Goal: Task Accomplishment & Management: Use online tool/utility

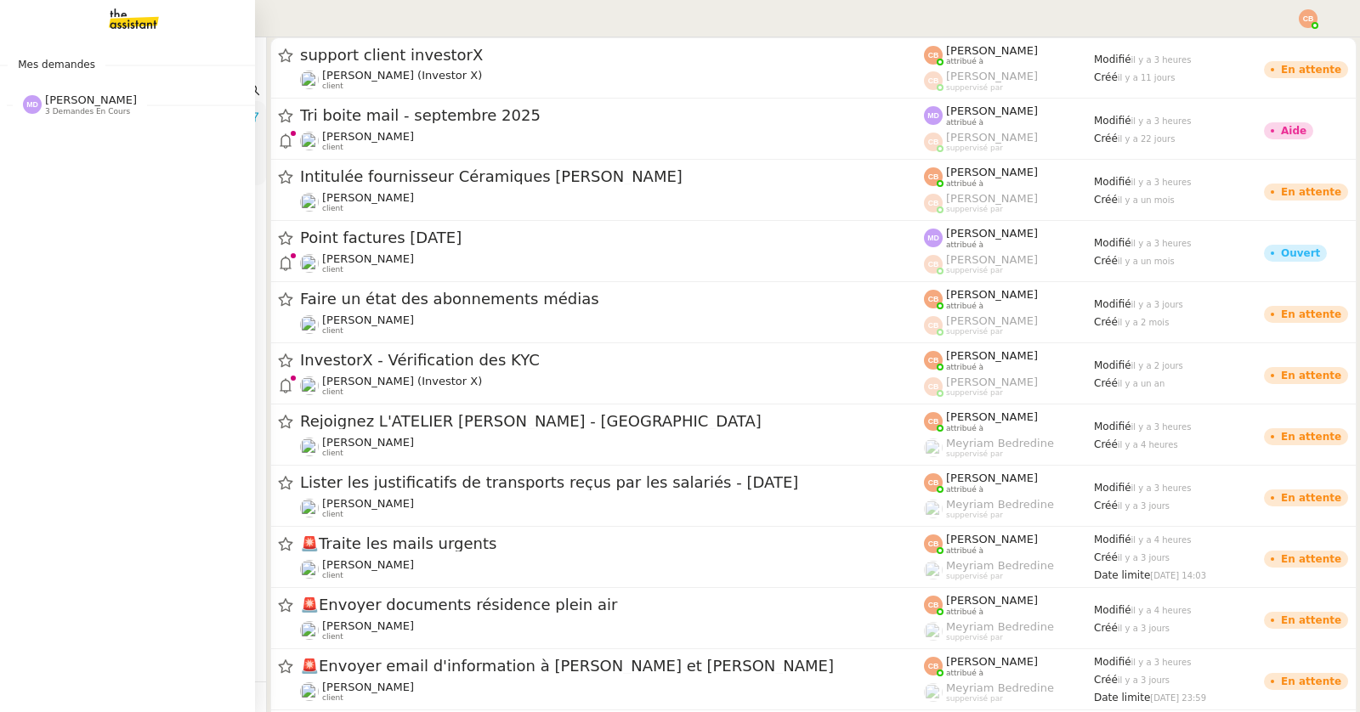
click at [80, 102] on span "[PERSON_NAME]" at bounding box center [91, 100] width 92 height 13
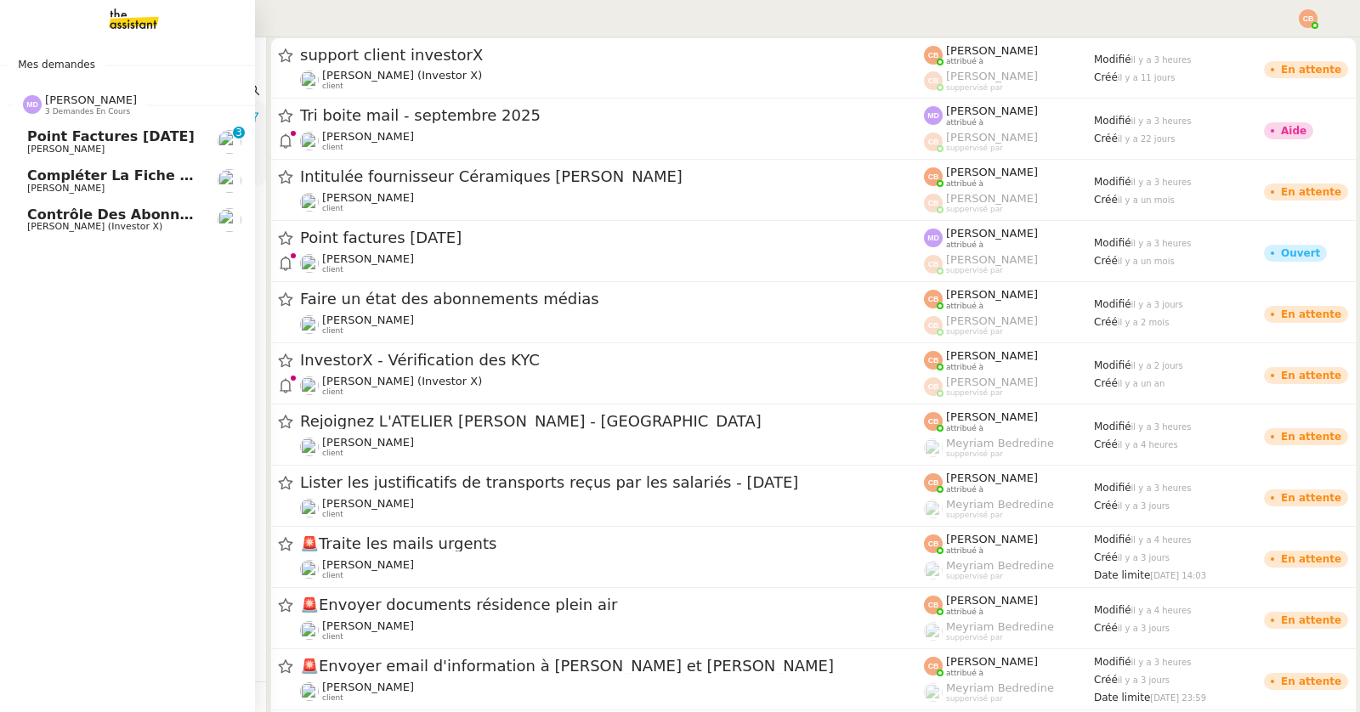
click at [82, 139] on span "Point factures [DATE]" at bounding box center [110, 136] width 167 height 16
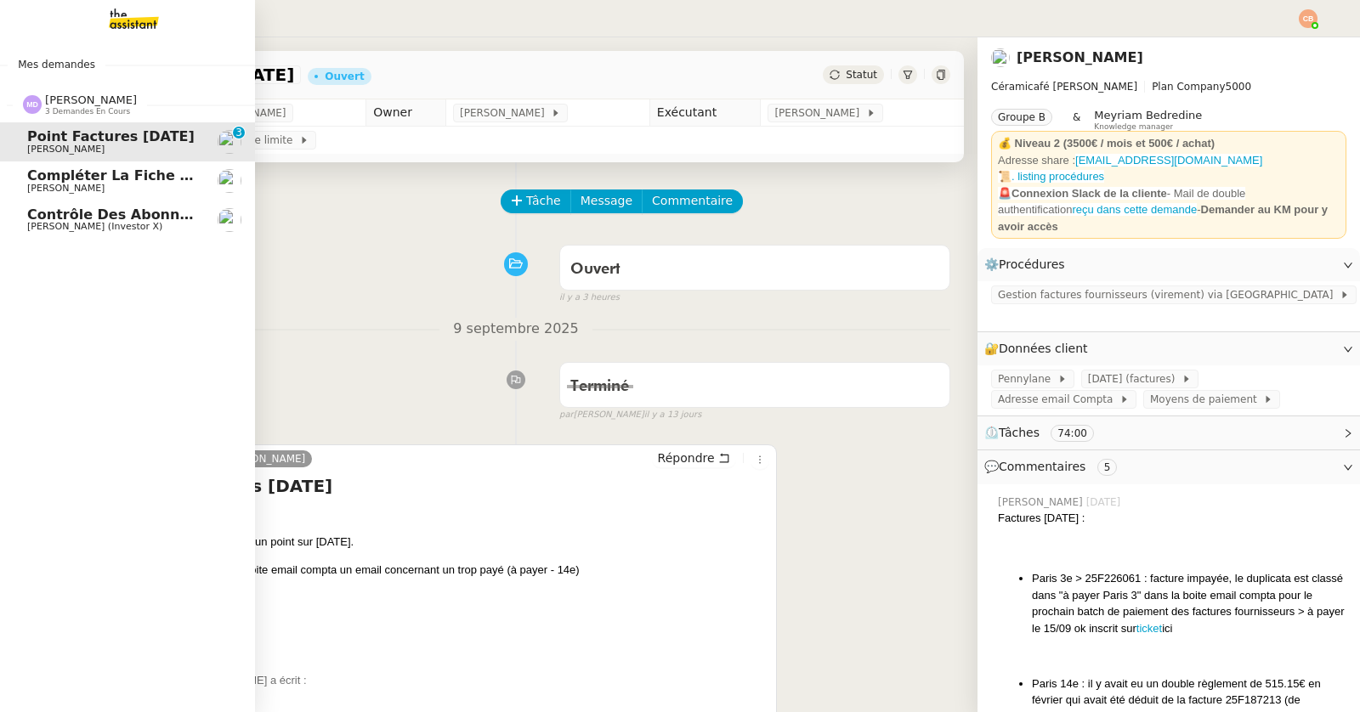
click at [69, 186] on span "[PERSON_NAME]" at bounding box center [65, 188] width 77 height 11
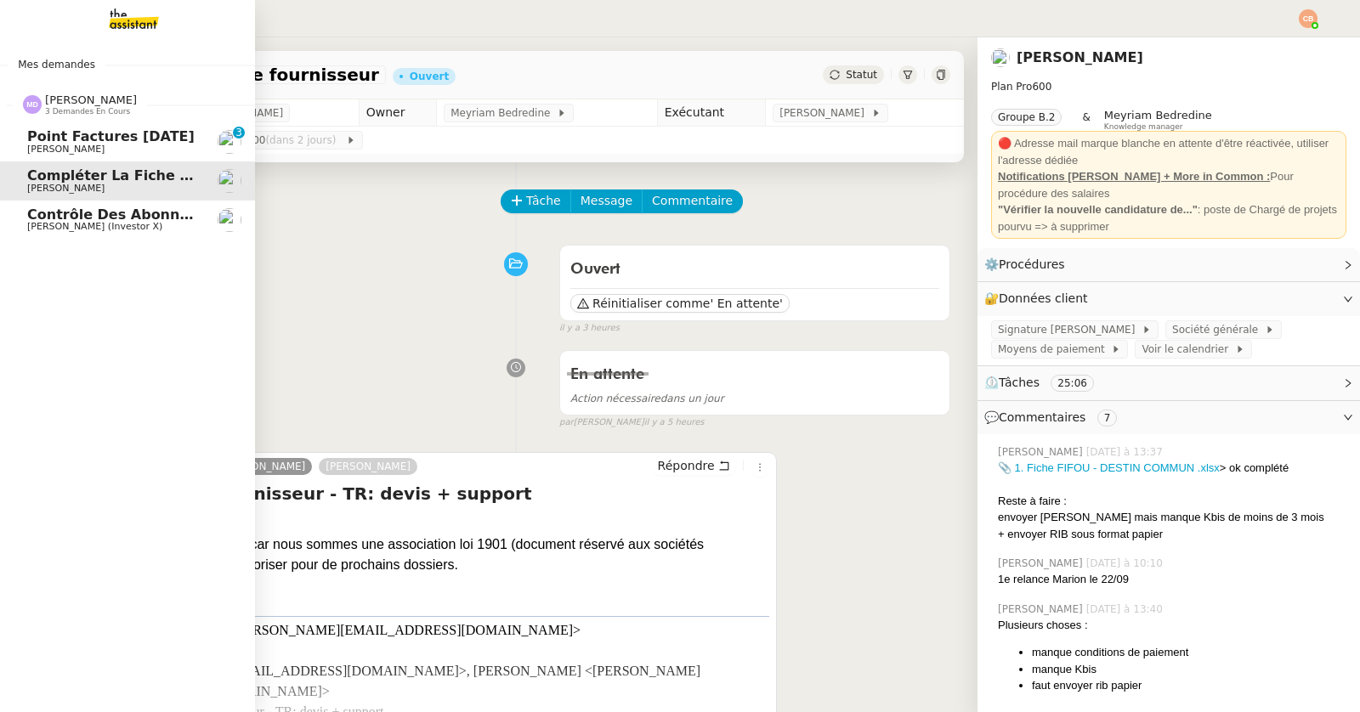
click at [37, 218] on span "Contrôle des abonnements et annulations" at bounding box center [190, 215] width 326 height 16
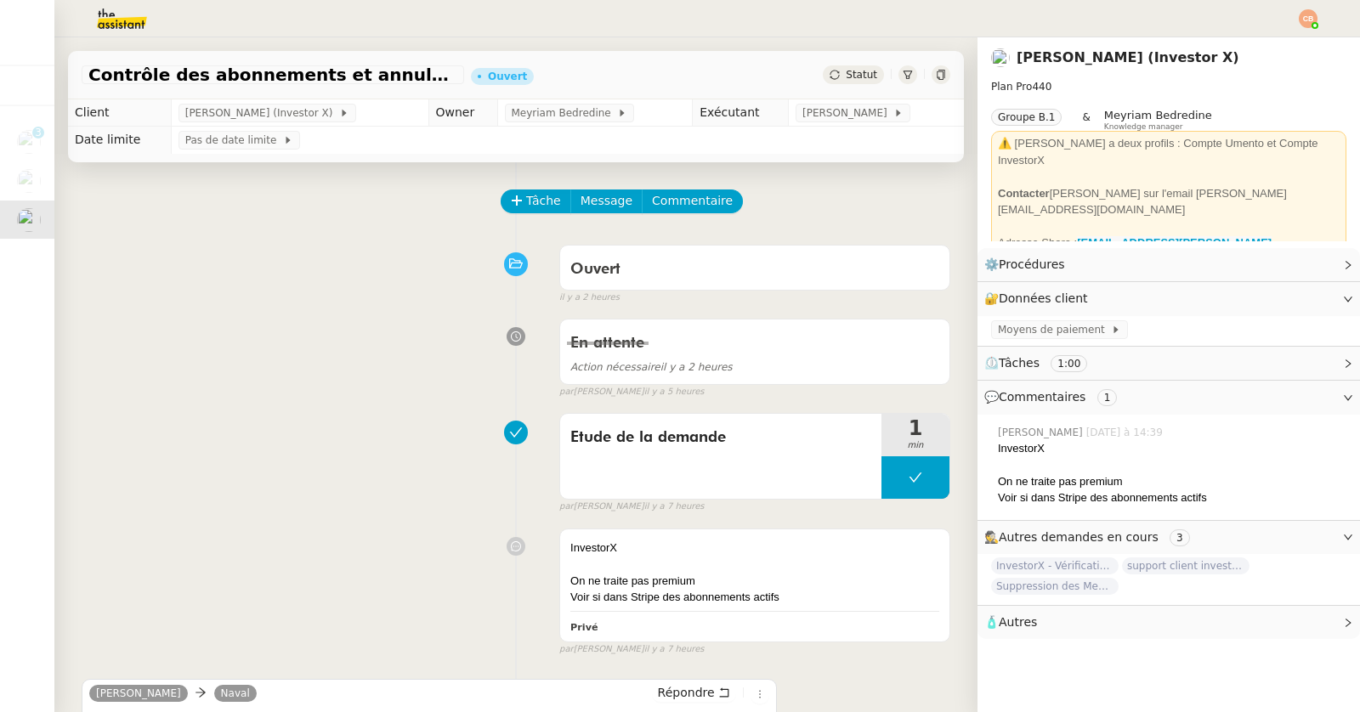
click at [1312, 19] on img at bounding box center [1308, 18] width 19 height 19
click at [1262, 48] on span "Suivi" at bounding box center [1247, 49] width 29 height 14
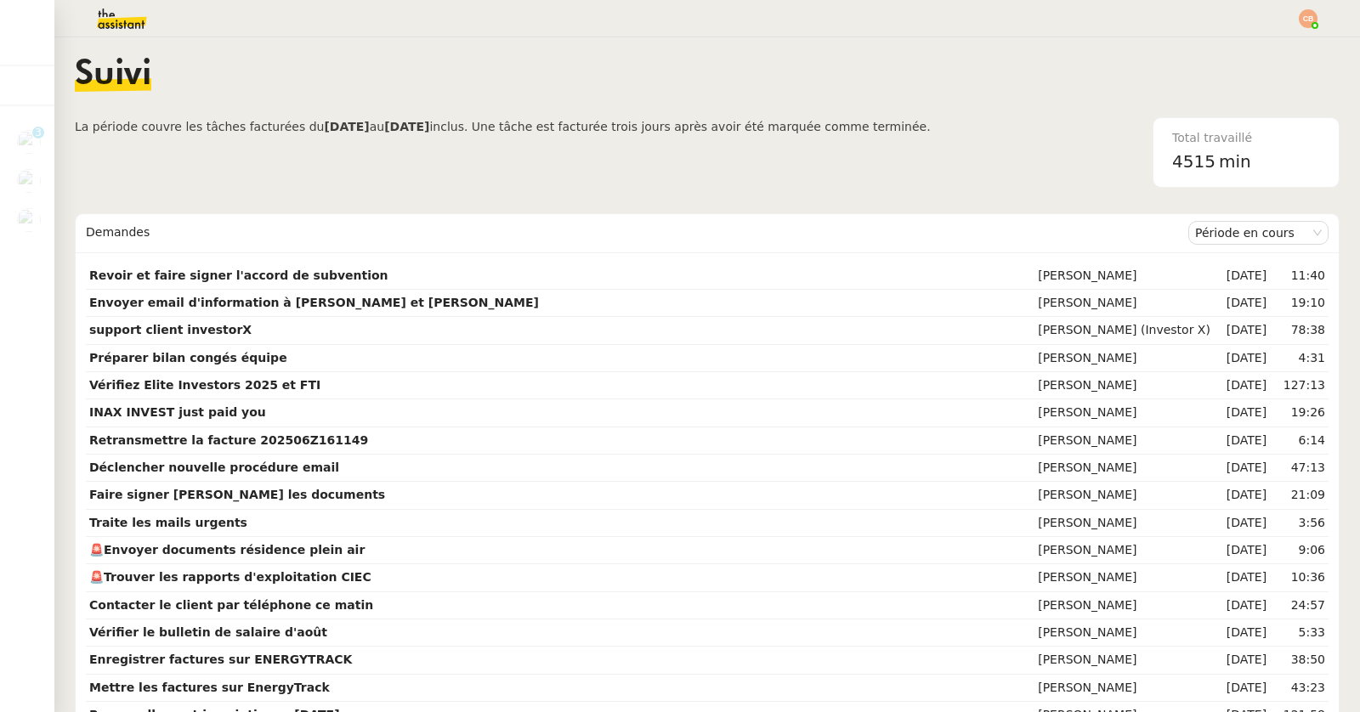
click at [134, 15] on img at bounding box center [109, 18] width 132 height 37
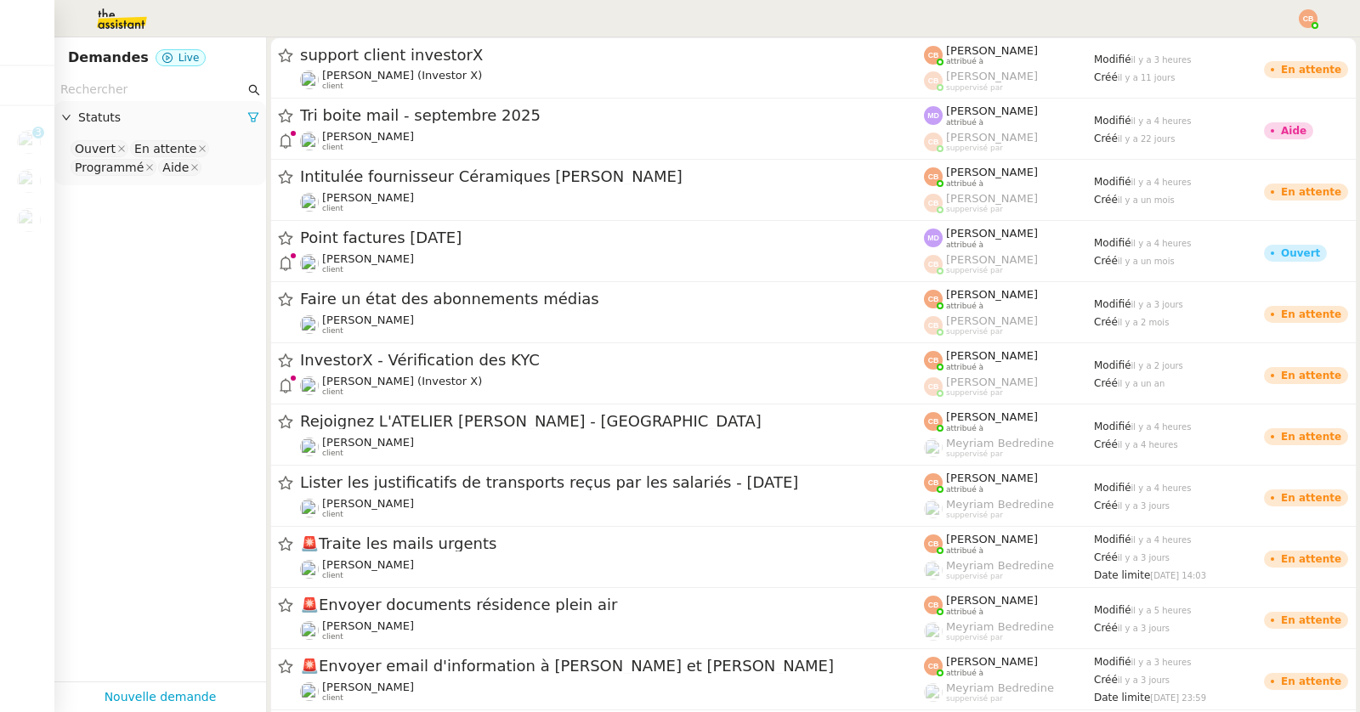
click at [111, 90] on input "text" at bounding box center [152, 90] width 184 height 20
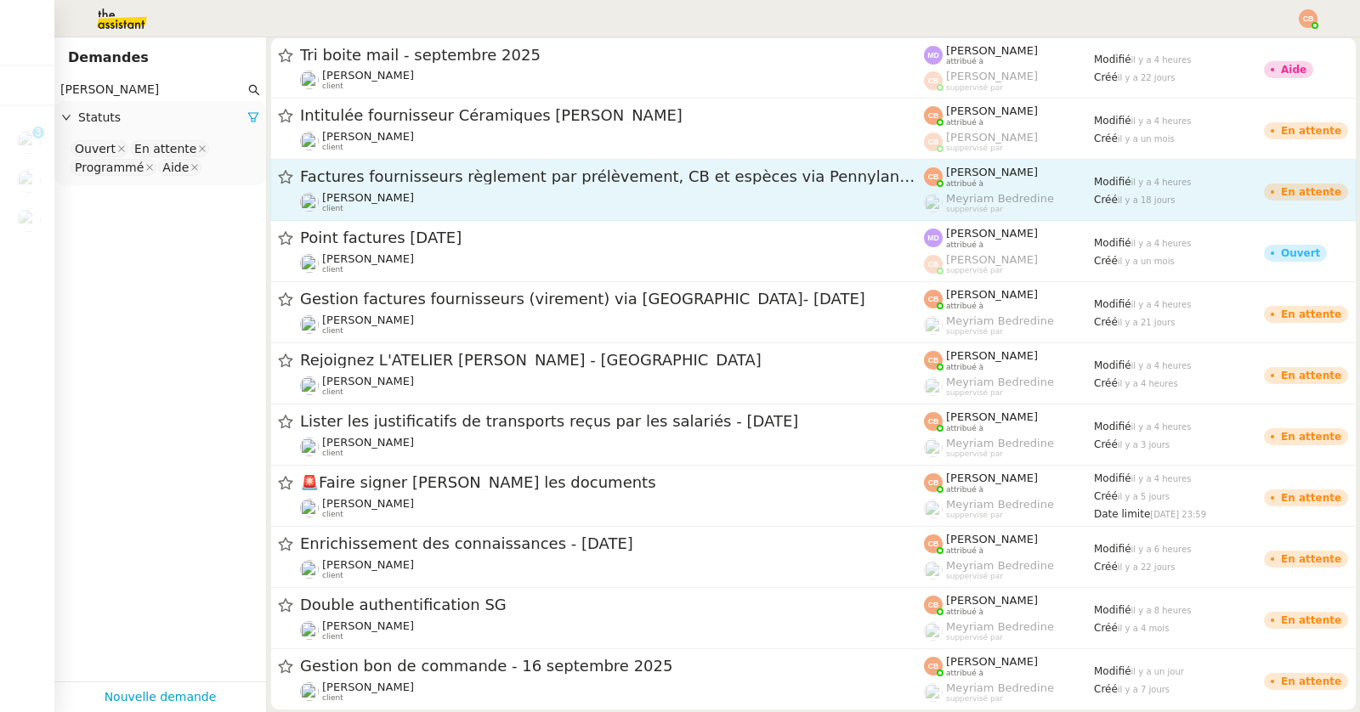
type input "Genevieve"
click at [420, 214] on link "Factures fournisseurs règlement par prélèvement, CB et espèces via Pennylane - …" at bounding box center [813, 190] width 1086 height 61
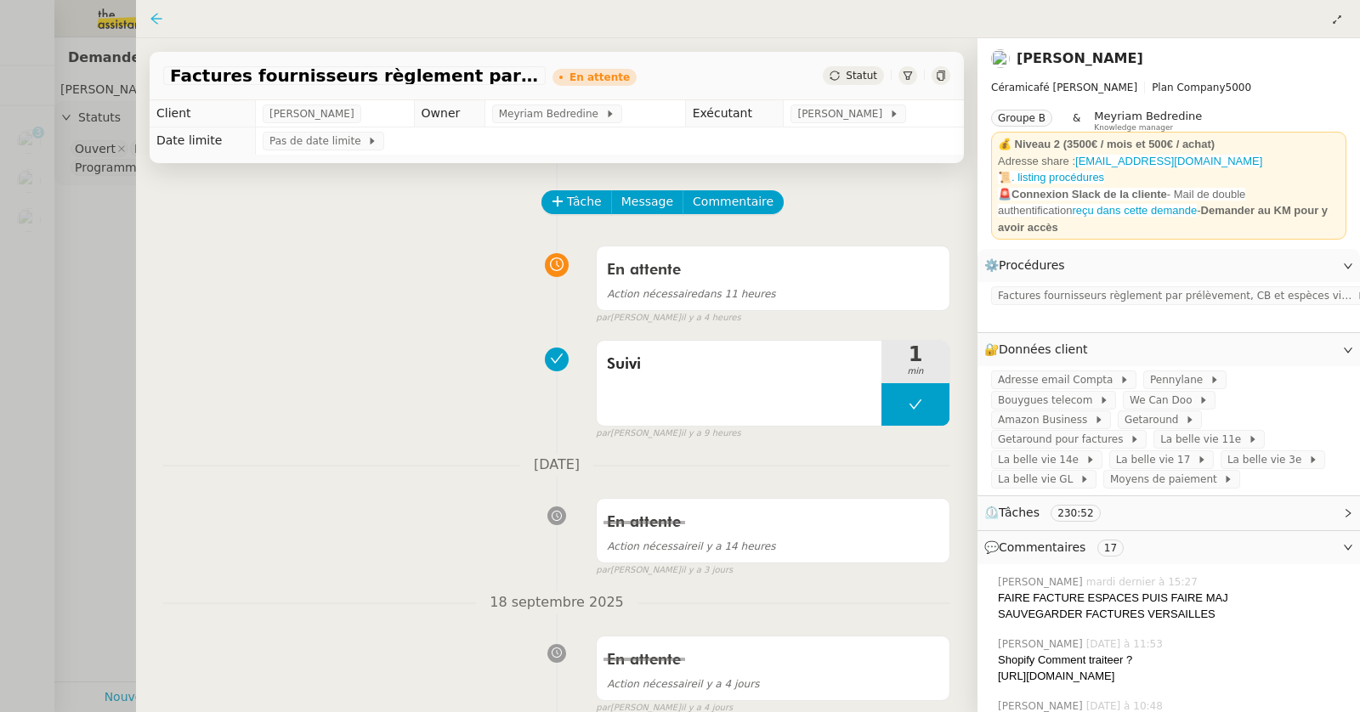
click at [154, 24] on icon at bounding box center [157, 19] width 14 height 14
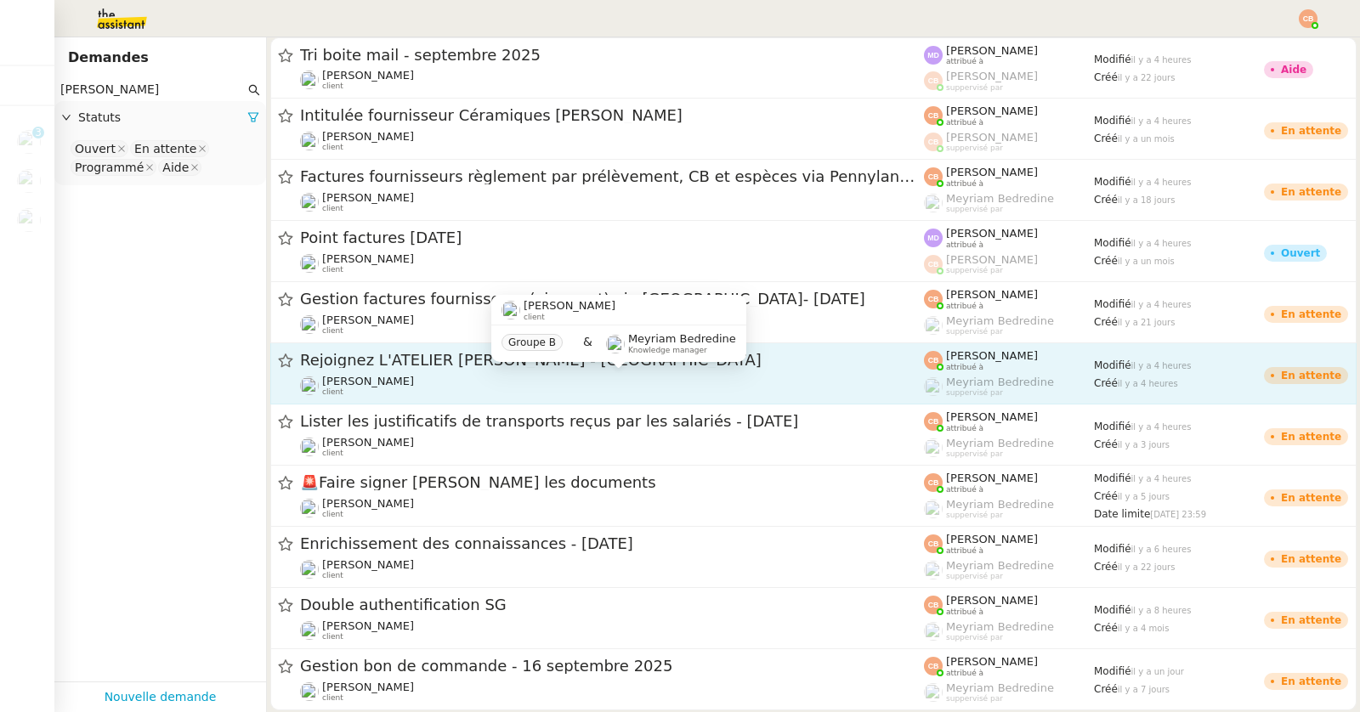
click at [367, 381] on span "[PERSON_NAME]" at bounding box center [368, 381] width 92 height 13
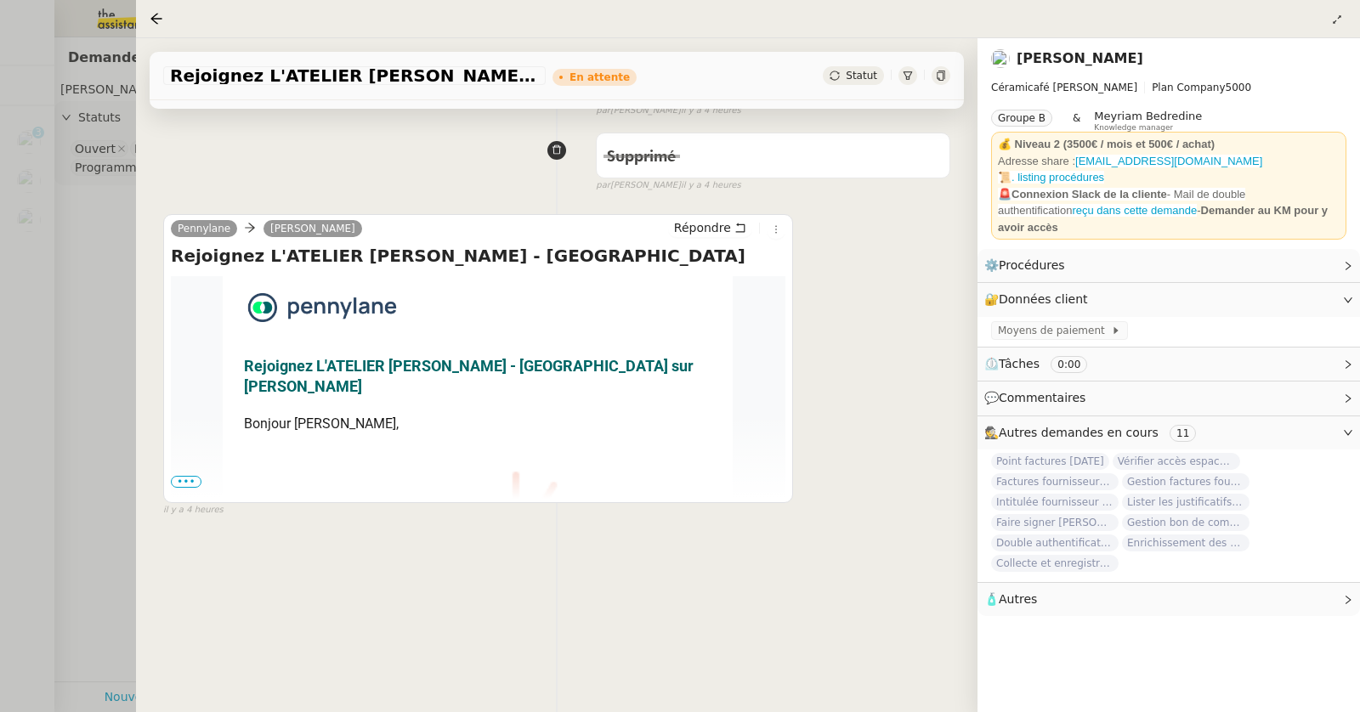
scroll to position [217, 0]
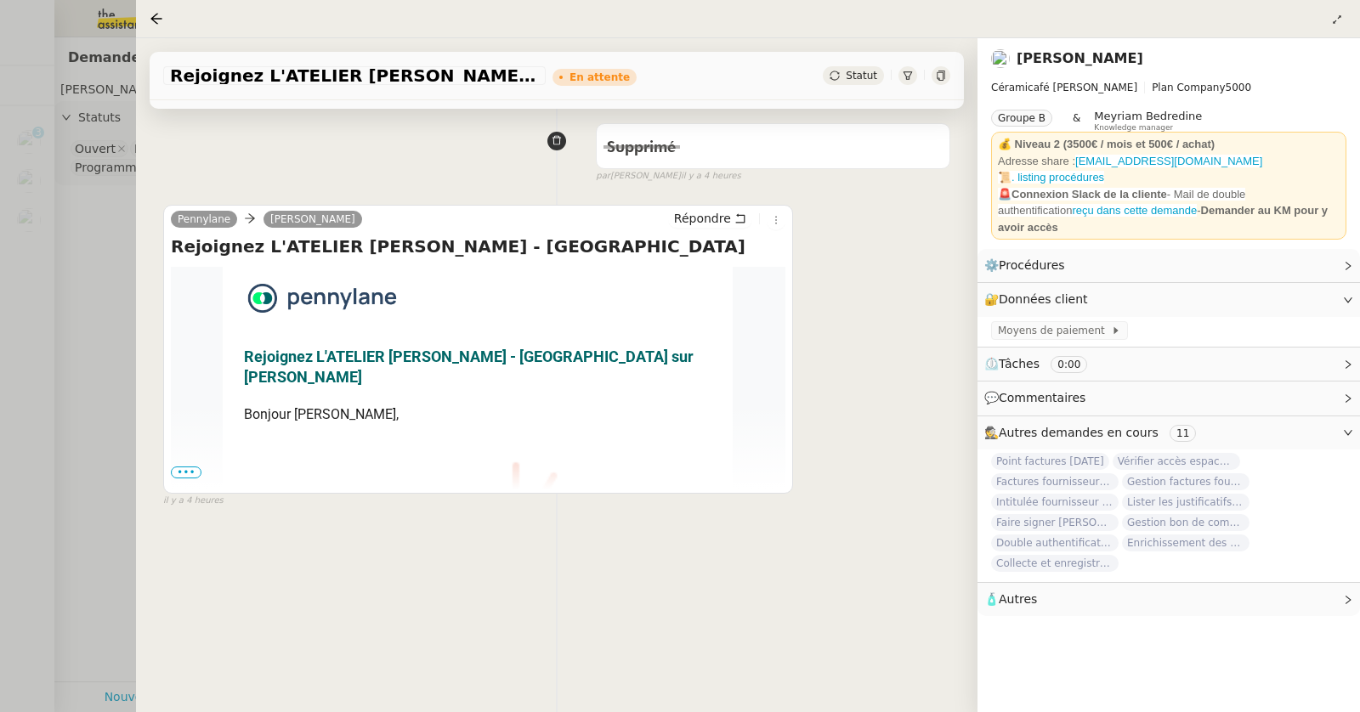
click at [194, 467] on span "•••" at bounding box center [186, 473] width 31 height 12
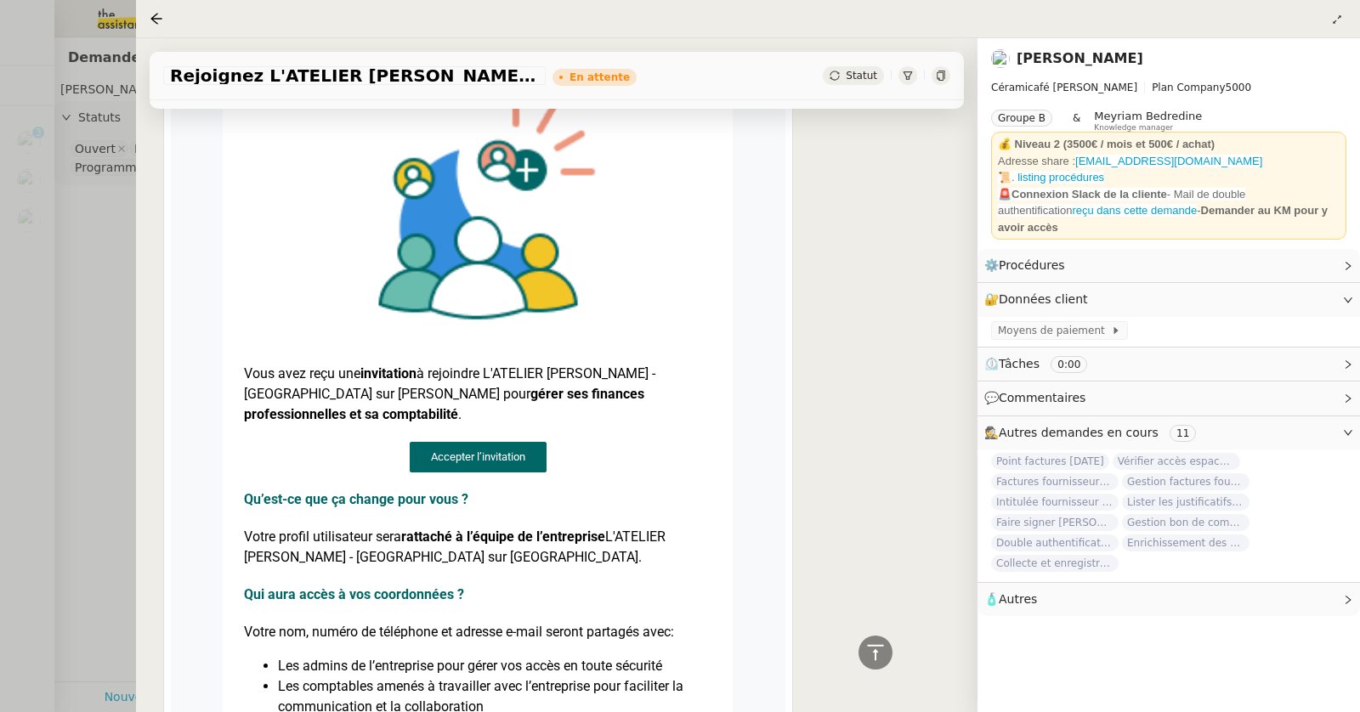
scroll to position [653, 0]
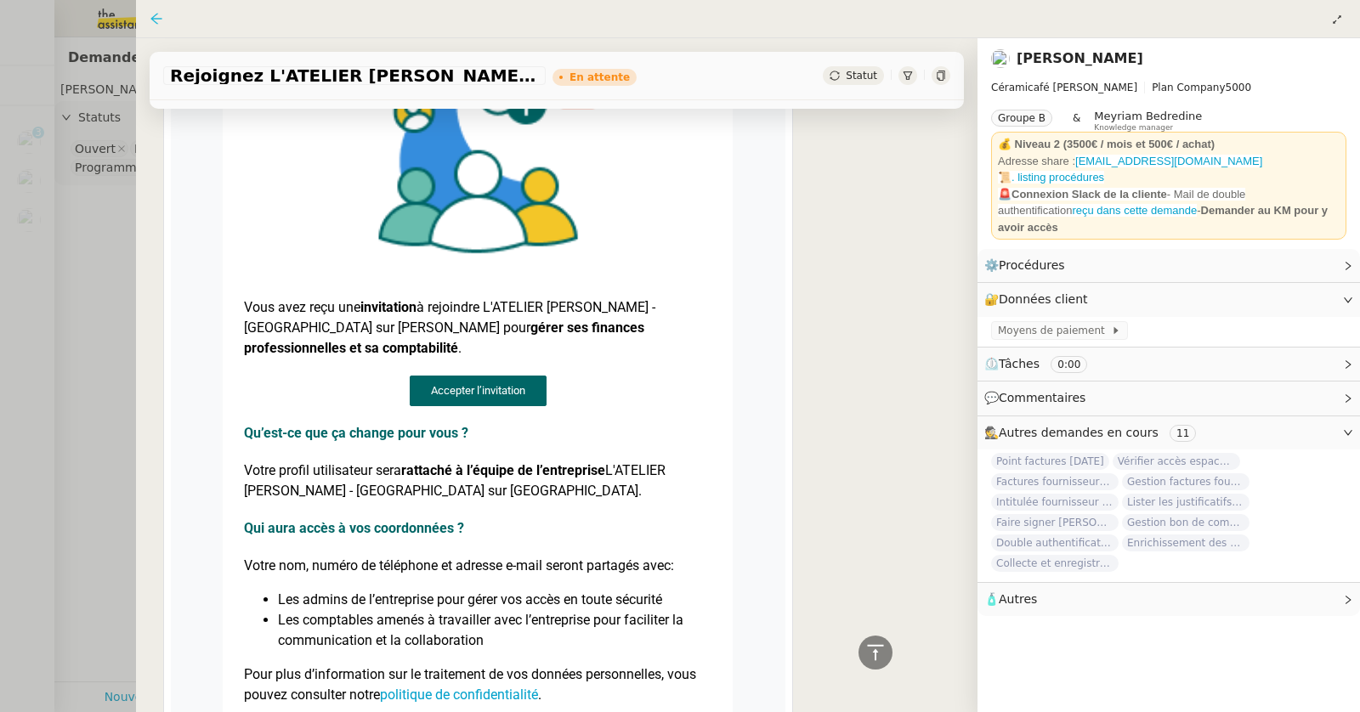
click at [151, 14] on icon at bounding box center [157, 19] width 14 height 14
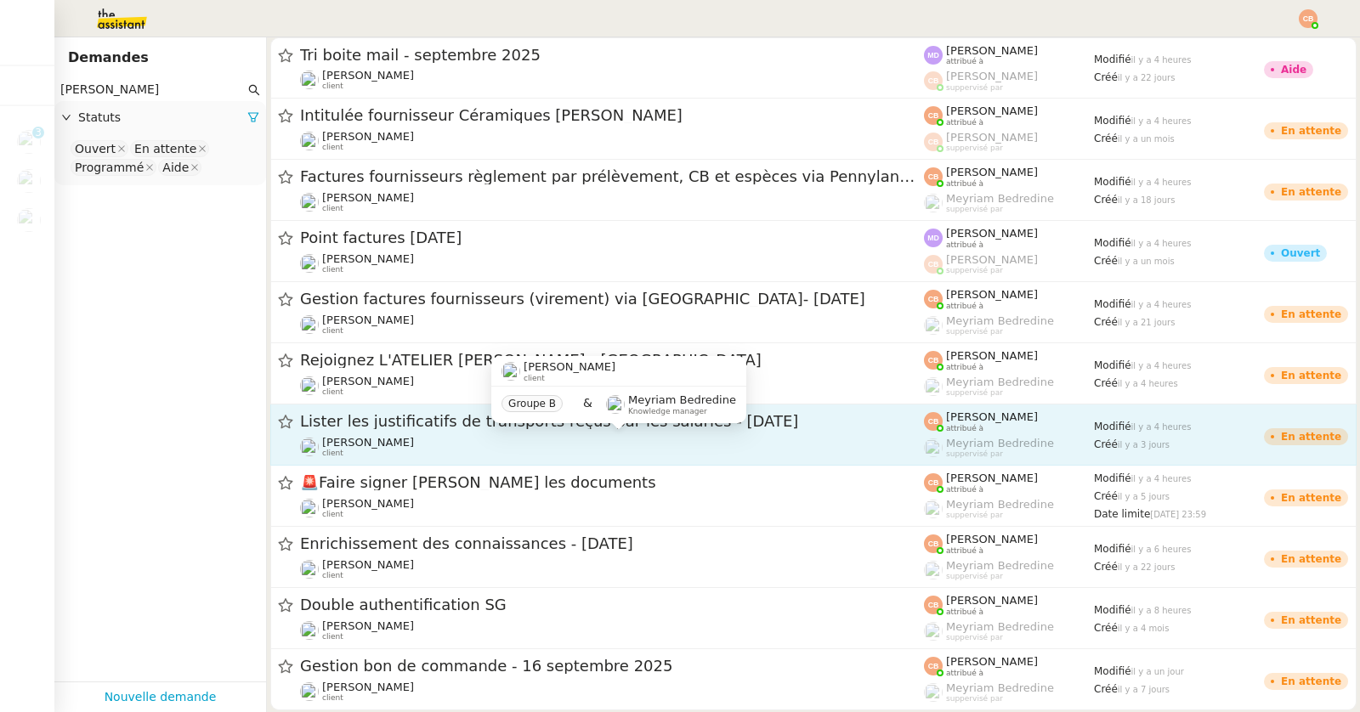
click at [368, 440] on span "[PERSON_NAME]" at bounding box center [368, 442] width 92 height 13
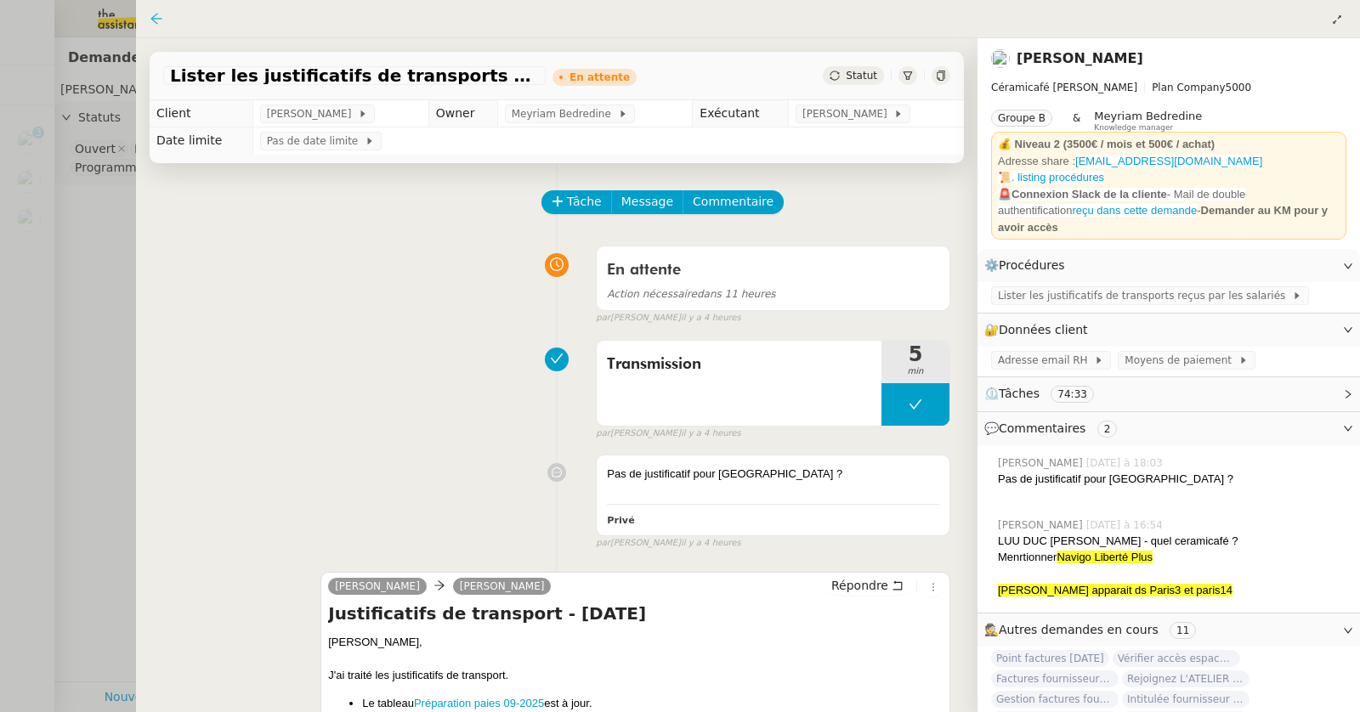
click at [154, 20] on icon at bounding box center [155, 18] width 11 height 11
